Goal: Information Seeking & Learning: Find specific fact

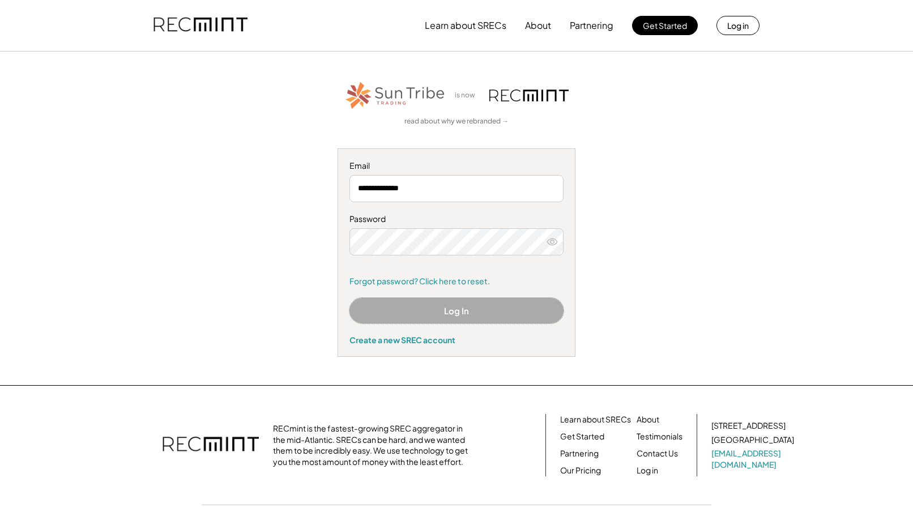
click at [421, 308] on button "Log In" at bounding box center [456, 310] width 214 height 25
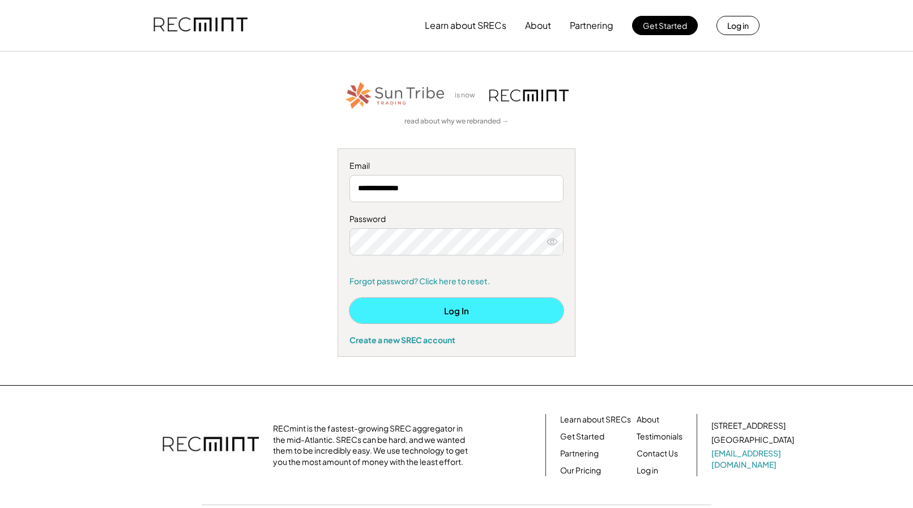
click at [431, 309] on button "Log In" at bounding box center [456, 310] width 214 height 25
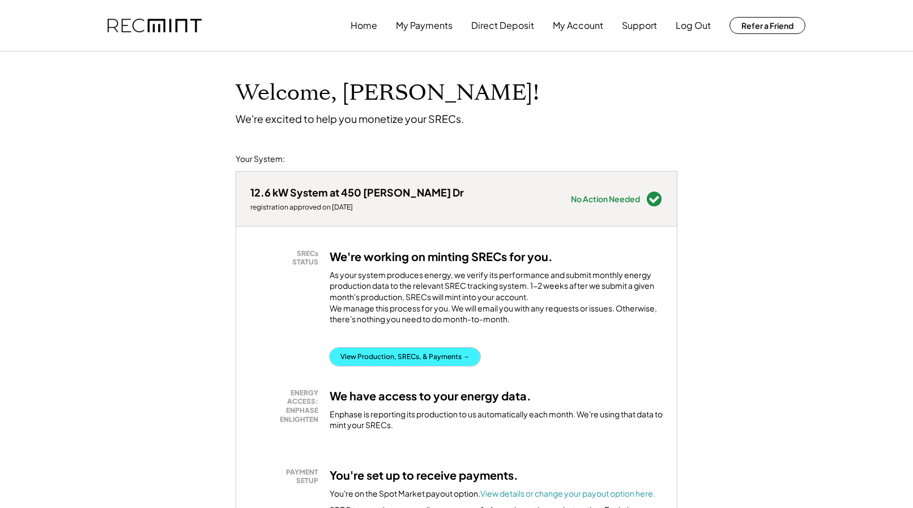
click at [438, 366] on button "View Production, SRECs, & Payments →" at bounding box center [405, 357] width 151 height 18
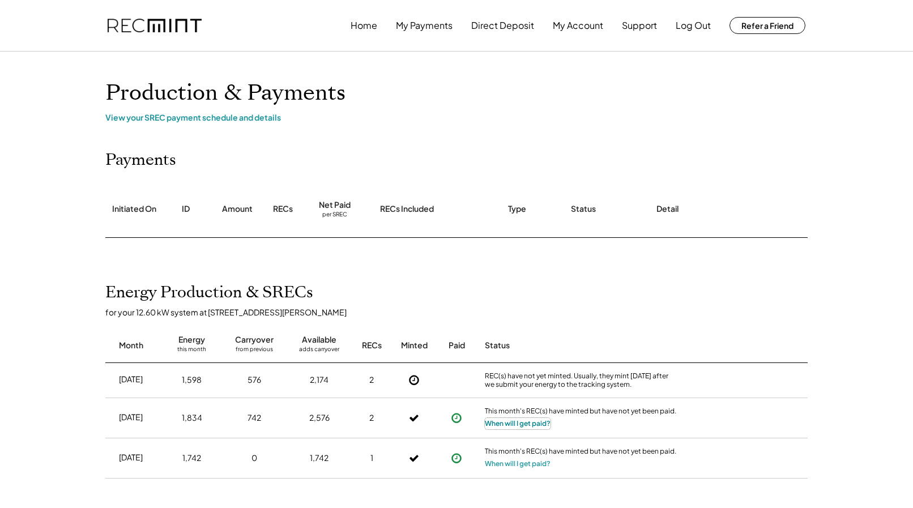
click at [511, 425] on button "When will I get paid?" at bounding box center [518, 423] width 66 height 11
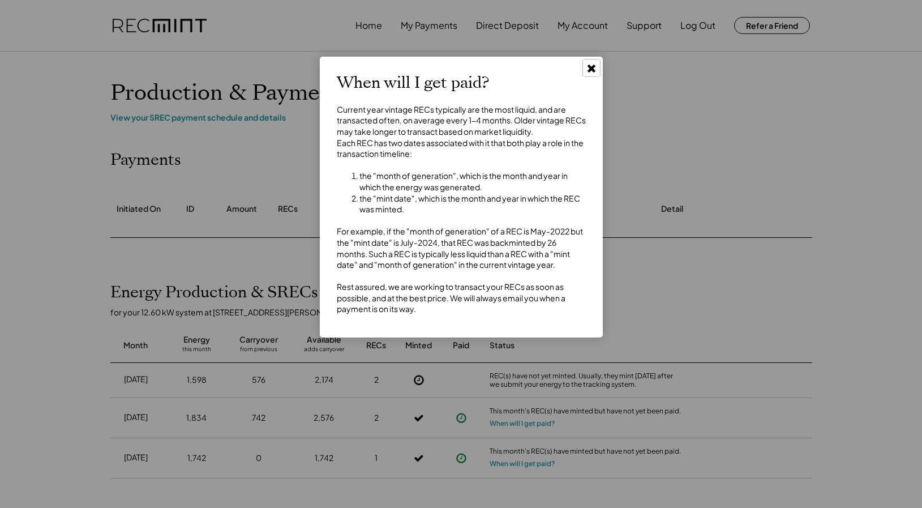
click at [592, 72] on icon at bounding box center [591, 67] width 11 height 11
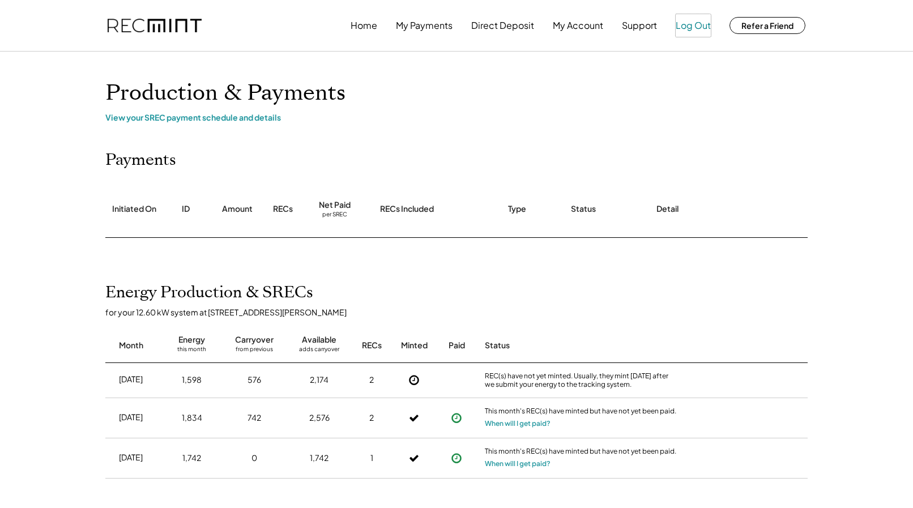
click at [693, 27] on button "Log Out" at bounding box center [693, 25] width 35 height 23
